Goal: Task Accomplishment & Management: Manage account settings

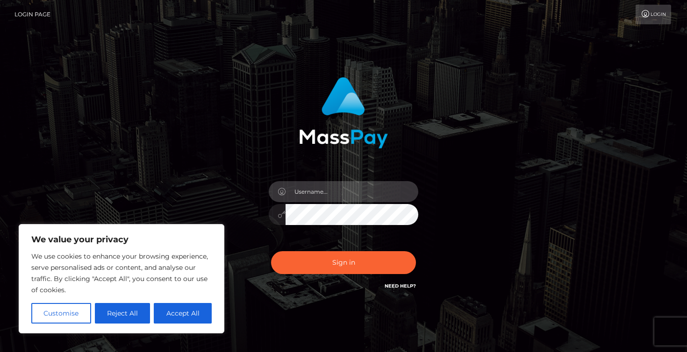
click at [319, 189] on input "text" at bounding box center [352, 191] width 133 height 21
type input "[EMAIL_ADDRESS][DOMAIN_NAME]"
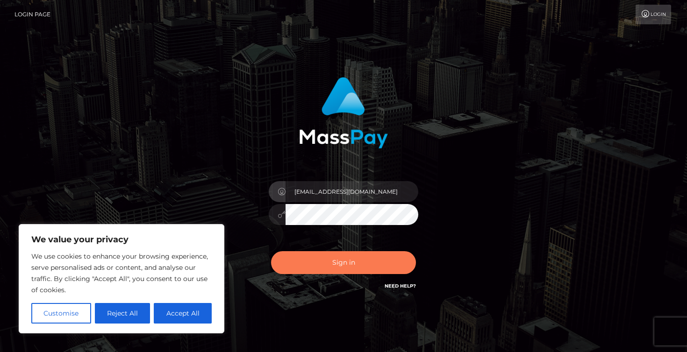
click at [340, 257] on button "Sign in" at bounding box center [343, 262] width 145 height 23
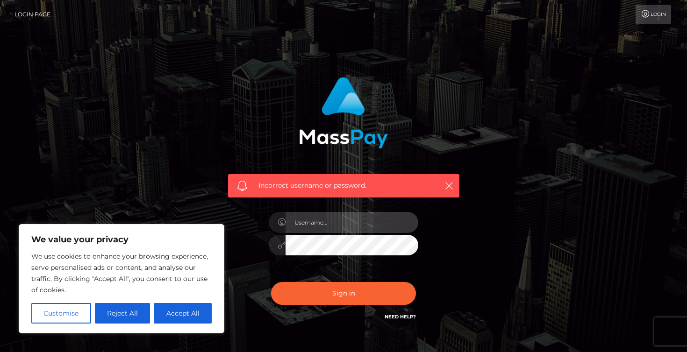
click at [320, 220] on input "text" at bounding box center [352, 222] width 133 height 21
type input "[EMAIL_ADDRESS][DOMAIN_NAME]"
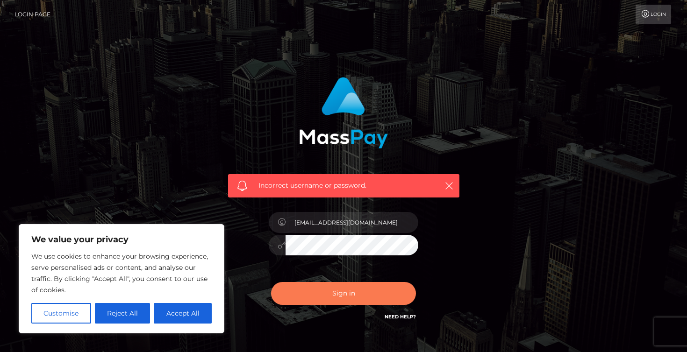
click at [324, 294] on button "Sign in" at bounding box center [343, 293] width 145 height 23
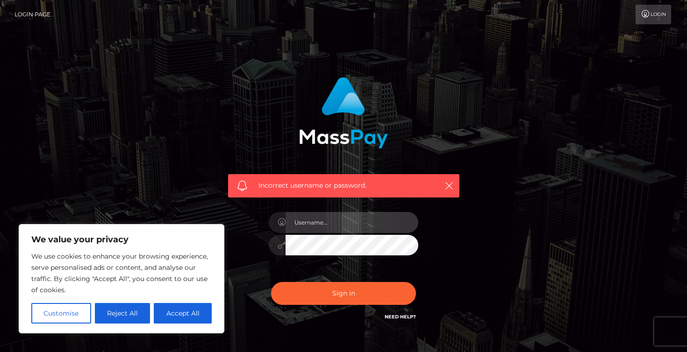
click at [309, 215] on input "text" at bounding box center [352, 222] width 133 height 21
type input "[EMAIL_ADDRESS][DOMAIN_NAME]"
click at [278, 245] on icon at bounding box center [282, 245] width 8 height 7
click at [221, 239] on body "We value your privacy We use cookies to enhance your browsing experience, serve…" at bounding box center [343, 204] width 687 height 409
click at [271, 282] on button "Sign in" at bounding box center [343, 293] width 145 height 23
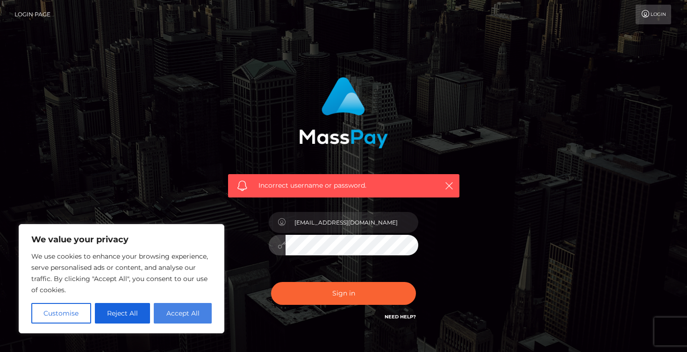
click at [193, 317] on button "Accept All" at bounding box center [183, 313] width 58 height 21
checkbox input "true"
